Goal: Task Accomplishment & Management: Manage account settings

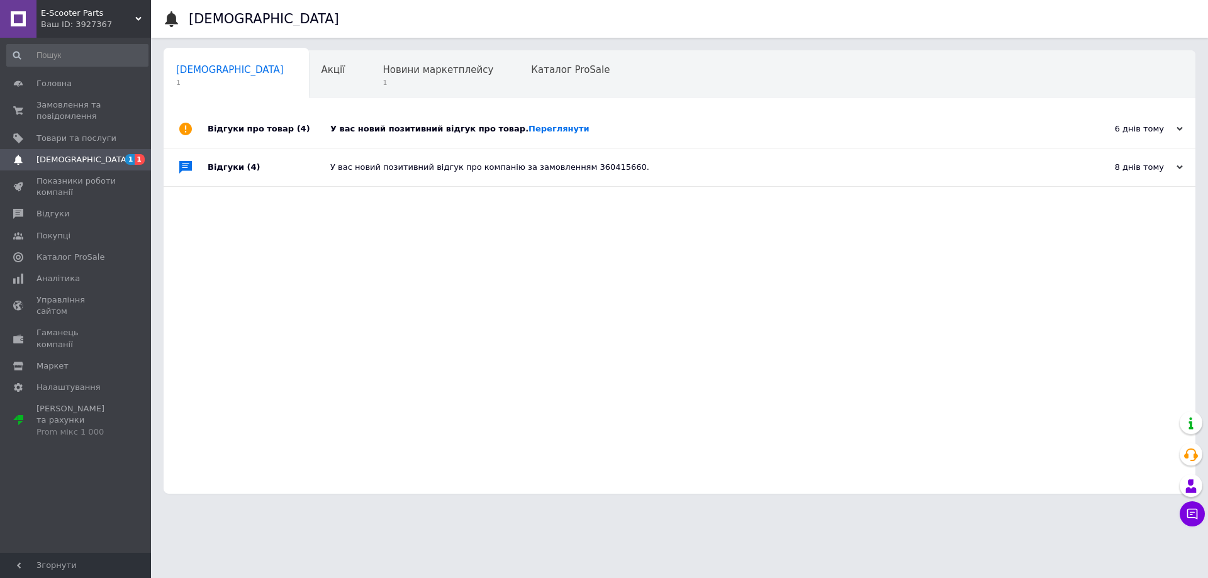
click at [92, 162] on span "[DEMOGRAPHIC_DATA]" at bounding box center [76, 159] width 80 height 11
click at [382, 79] on span "1" at bounding box center [437, 82] width 111 height 9
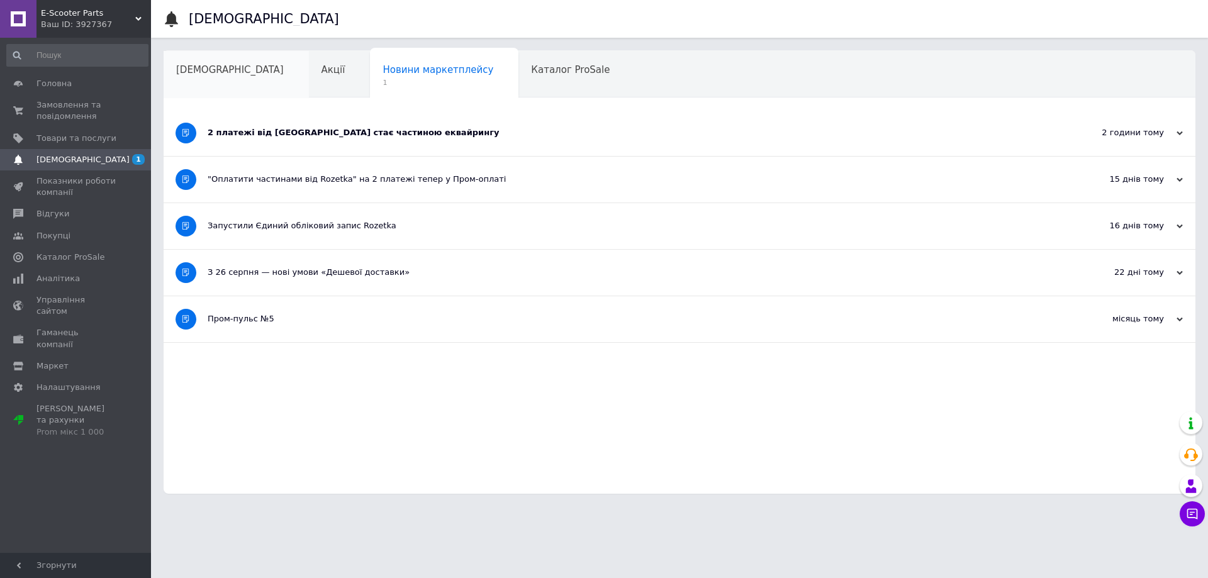
click at [197, 77] on div "[DEMOGRAPHIC_DATA]" at bounding box center [236, 75] width 145 height 48
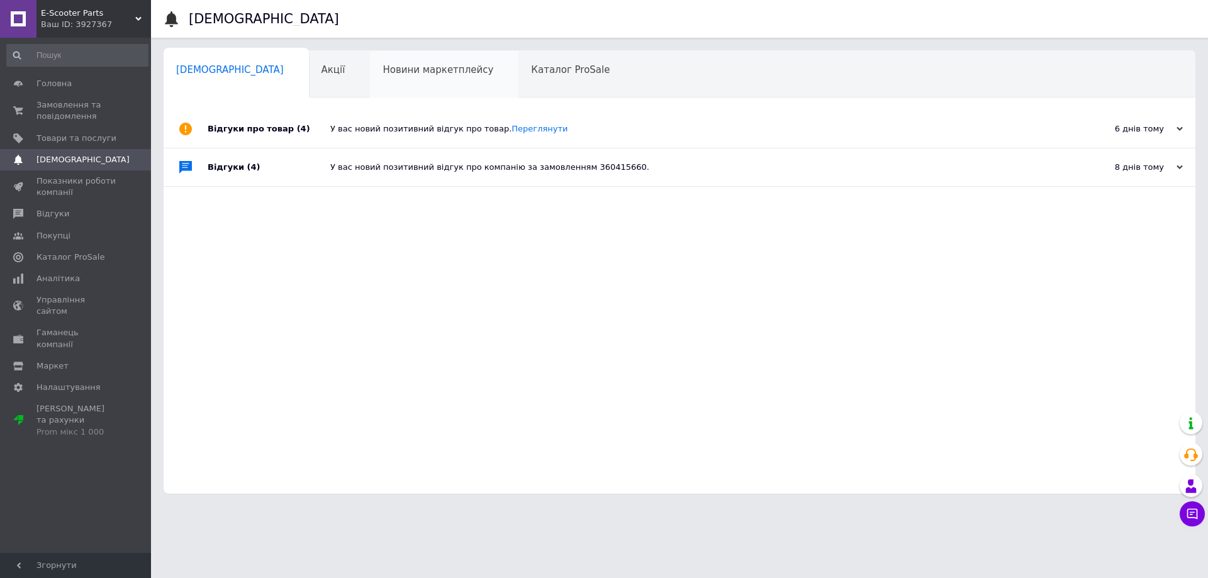
click at [382, 69] on span "Новини маркетплейсу" at bounding box center [437, 69] width 111 height 11
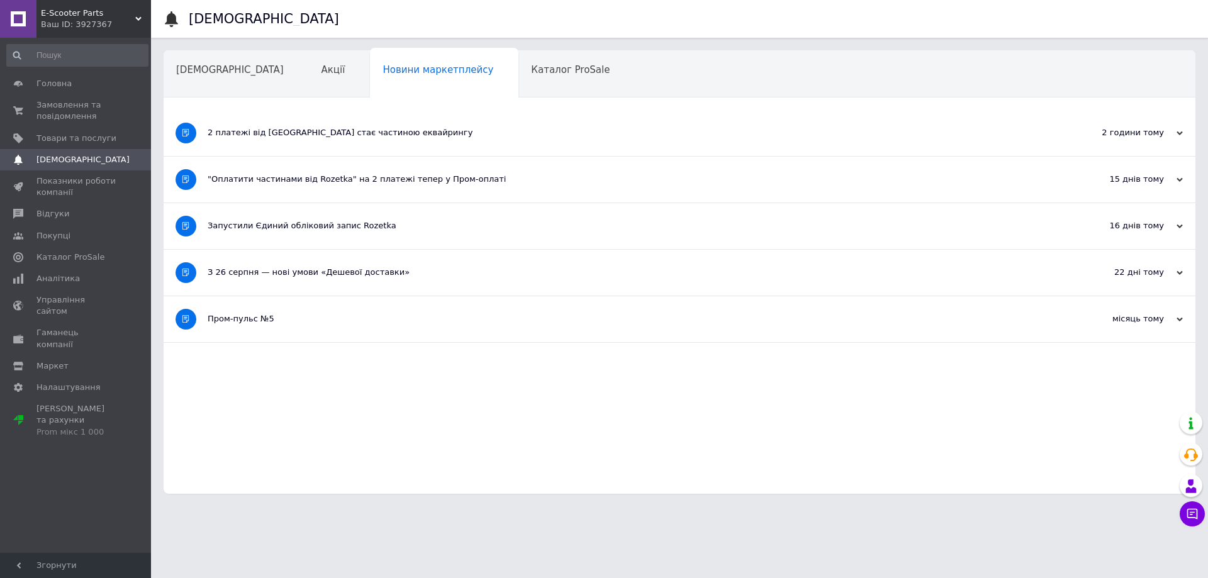
click at [361, 141] on div "2 платежі від [GEOGRAPHIC_DATA] стає частиною еквайрингу" at bounding box center [632, 133] width 849 height 46
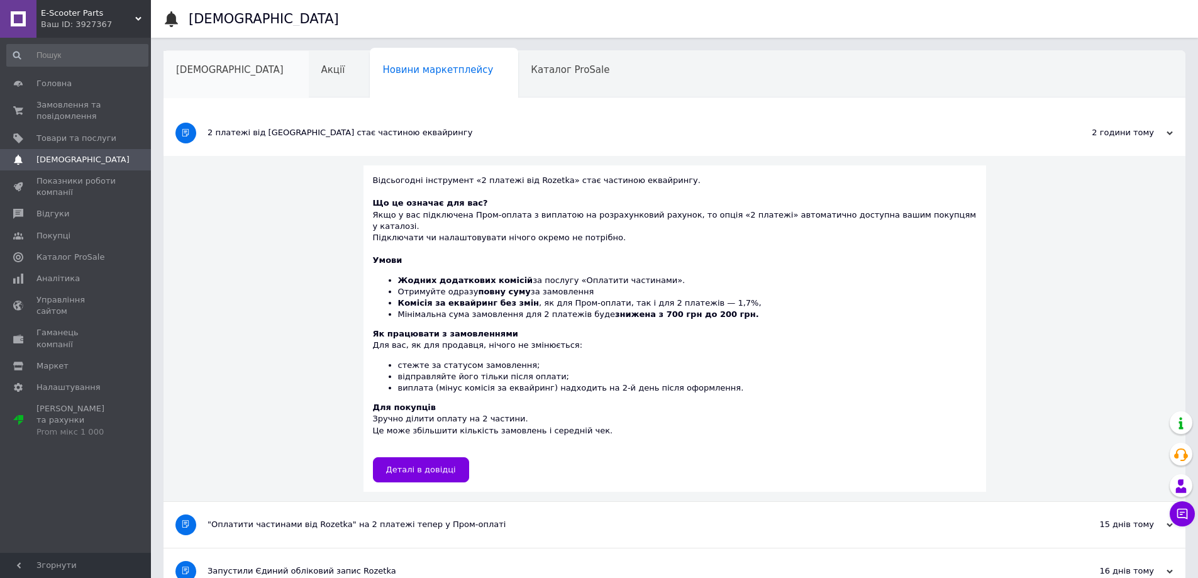
click at [220, 76] on div "[DEMOGRAPHIC_DATA]" at bounding box center [236, 75] width 145 height 48
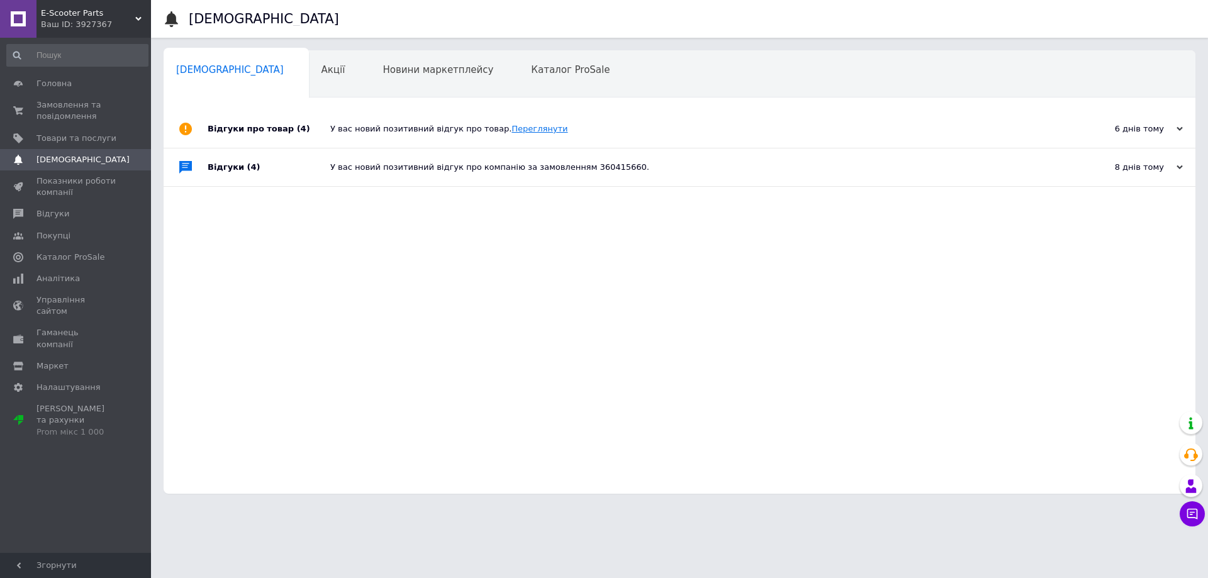
click at [516, 131] on link "Переглянути" at bounding box center [539, 128] width 56 height 9
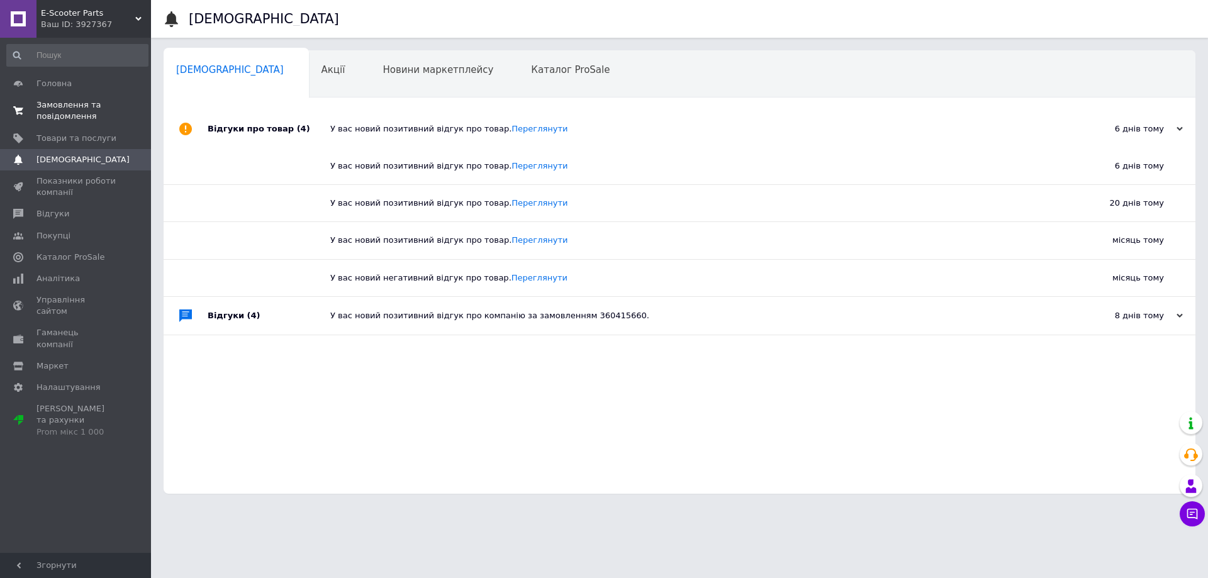
click at [55, 105] on span "Замовлення та повідомлення" at bounding box center [76, 110] width 80 height 23
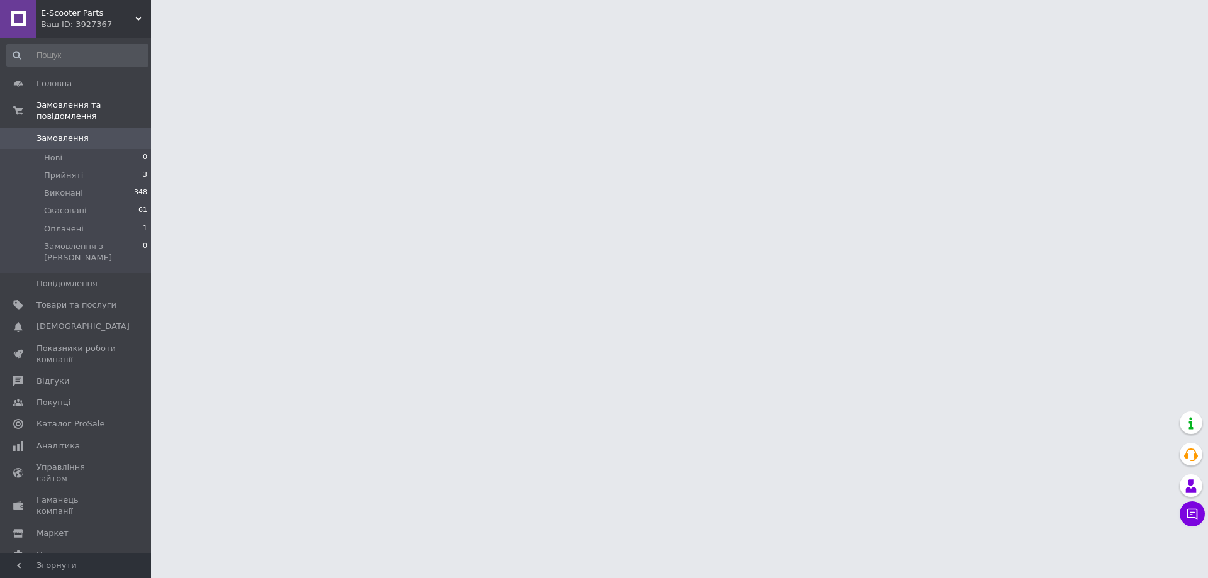
click at [459, 31] on html "E-Scooter Parts Ваш ID: 3927367 Сайт E-Scooter Parts Кабінет покупця Перевірити…" at bounding box center [604, 15] width 1208 height 31
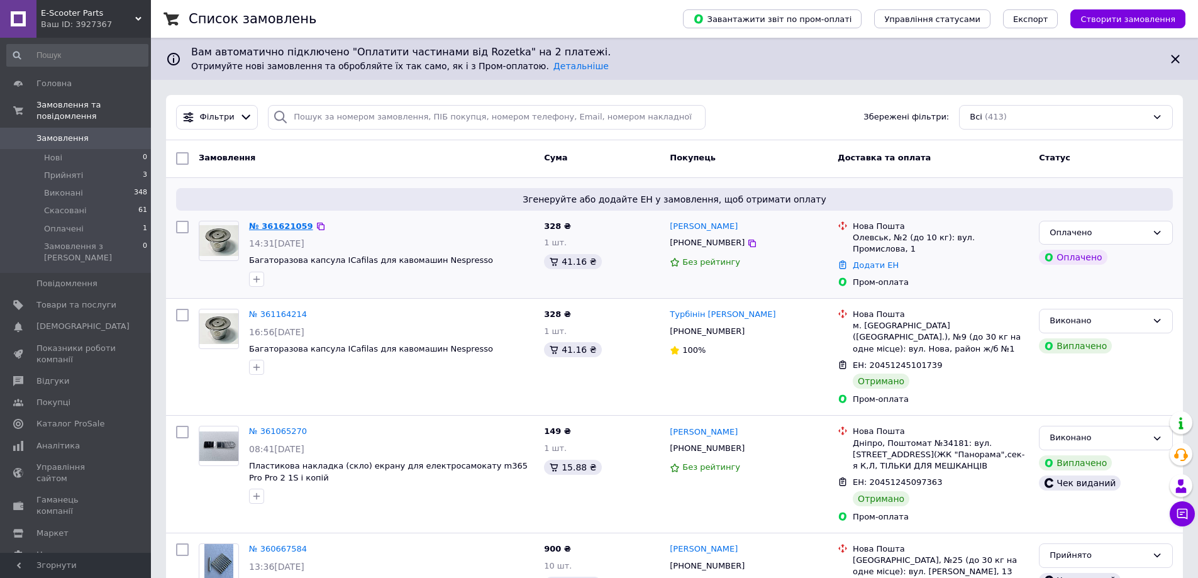
click at [290, 228] on link "№ 361621059" at bounding box center [281, 225] width 64 height 9
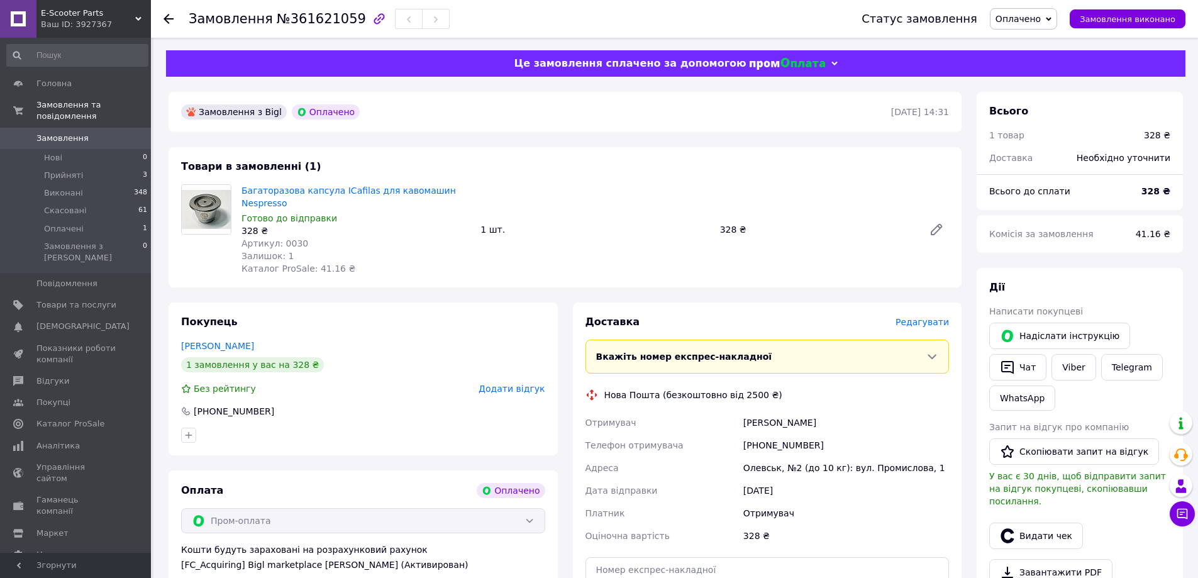
click at [1032, 25] on span "Оплачено" at bounding box center [1023, 18] width 67 height 21
click at [1026, 38] on li "Прийнято" at bounding box center [1024, 44] width 66 height 19
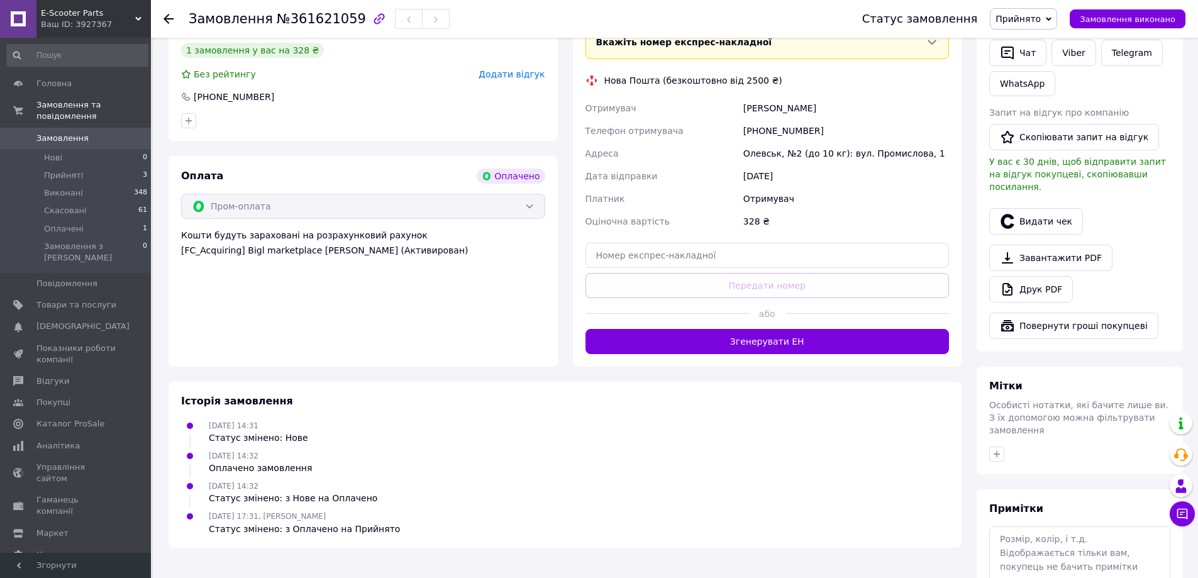
scroll to position [189, 0]
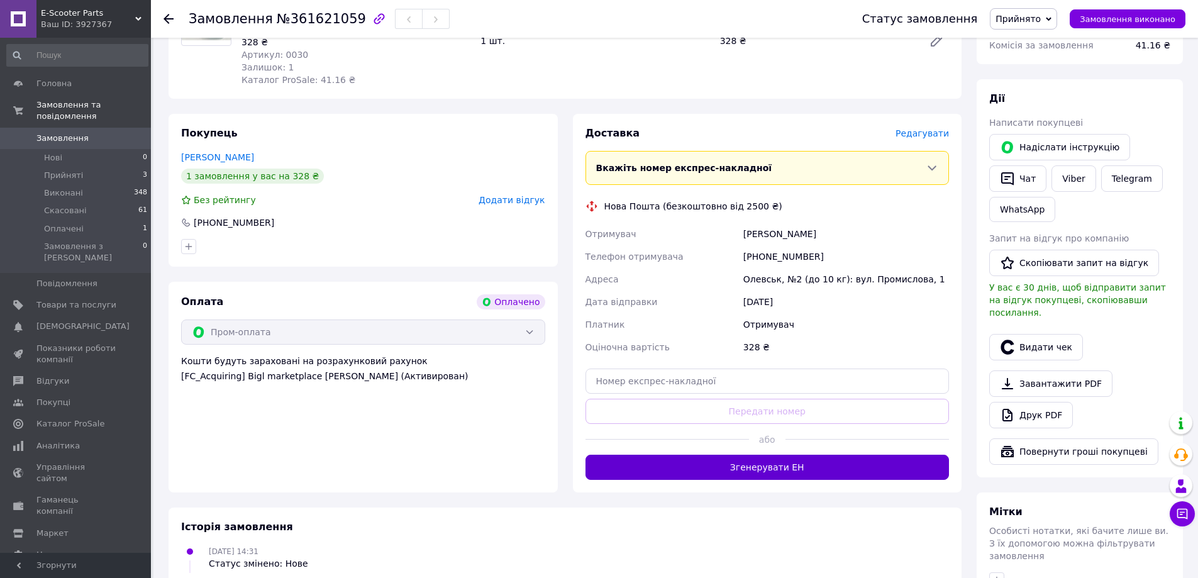
click at [699, 455] on button "Згенерувати ЕН" at bounding box center [768, 467] width 364 height 25
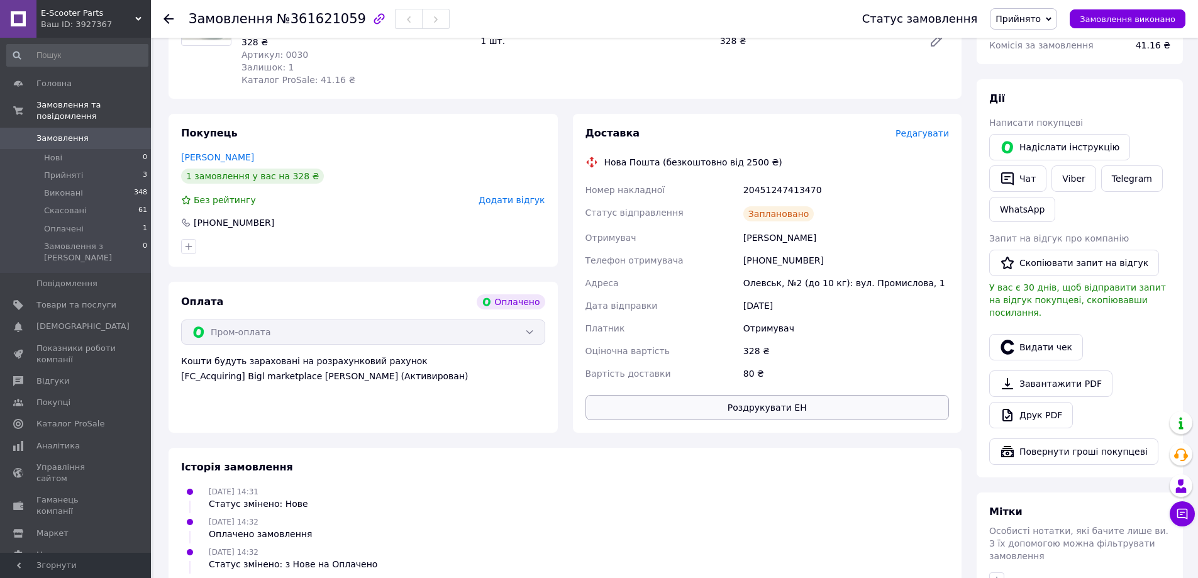
click at [684, 395] on button "Роздрукувати ЕН" at bounding box center [768, 407] width 364 height 25
click at [1042, 334] on button "Видати чек" at bounding box center [1036, 347] width 94 height 26
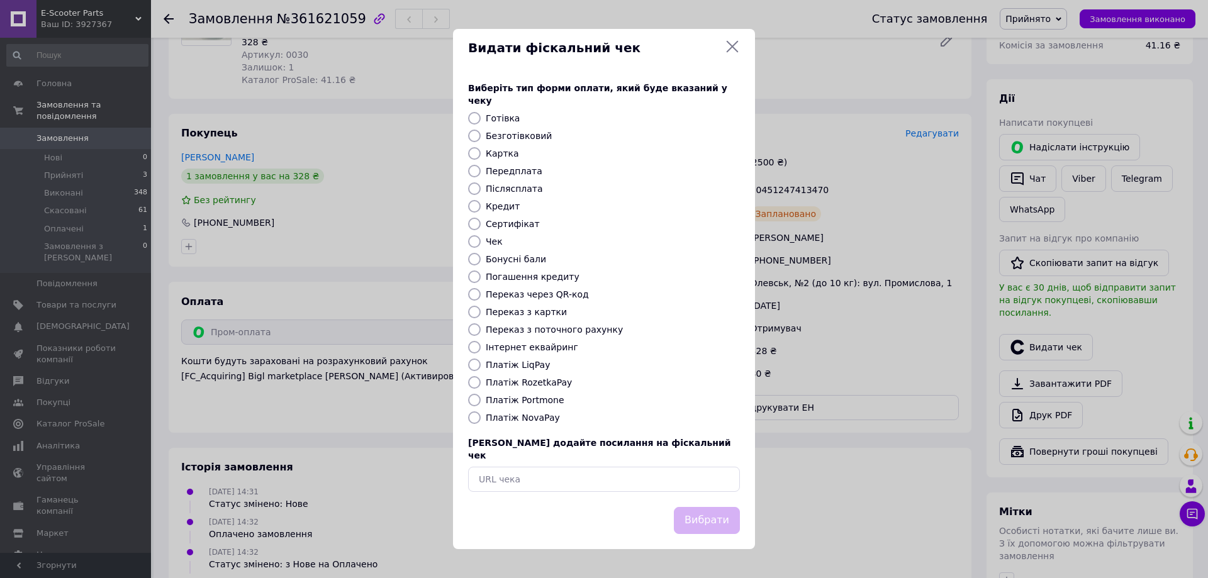
click at [473, 384] on input "Платіж RozetkaPay" at bounding box center [474, 382] width 13 height 13
radio input "true"
click at [698, 507] on button "Вибрати" at bounding box center [707, 520] width 66 height 27
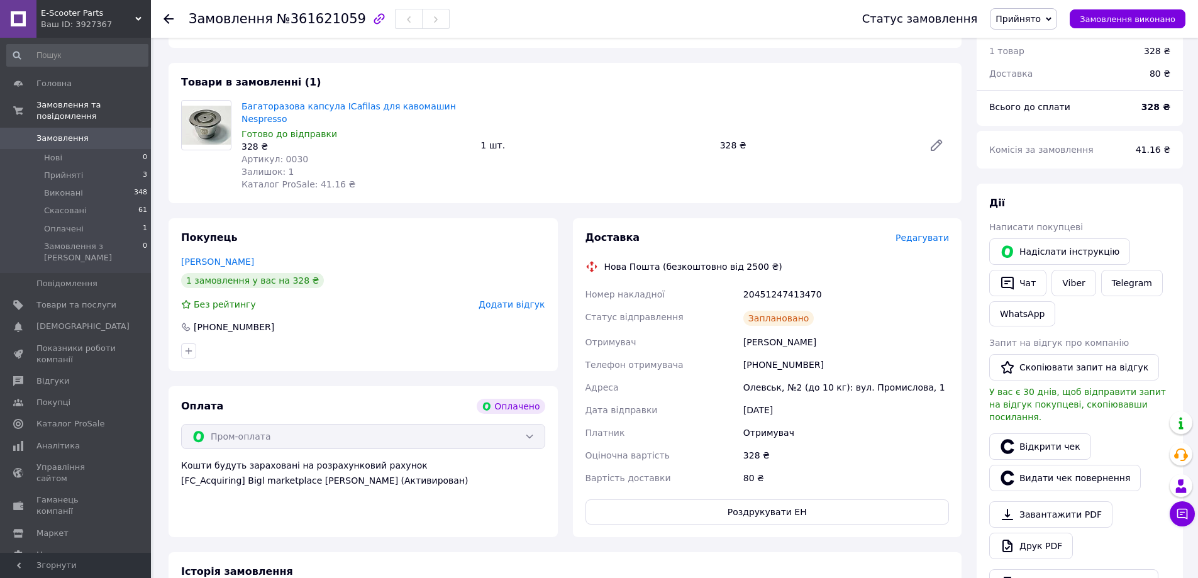
scroll to position [0, 0]
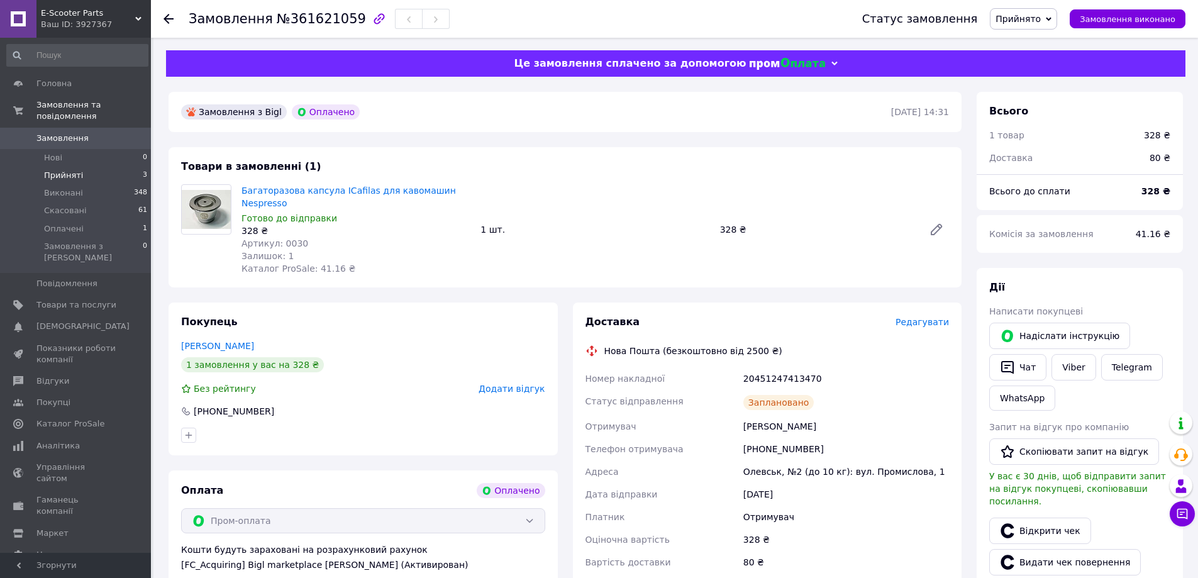
click at [83, 167] on li "Прийняті 3" at bounding box center [77, 176] width 155 height 18
